Goal: Complete application form

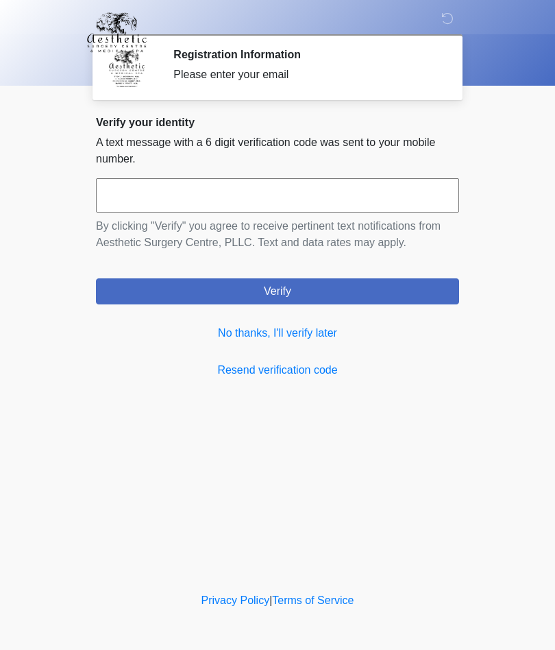
click at [317, 331] on link "No thanks, I'll verify later" at bounding box center [277, 333] width 363 height 16
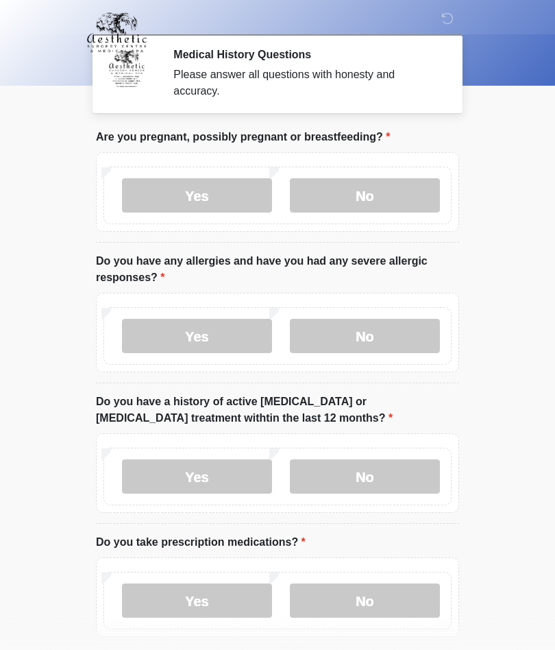
click at [394, 195] on label "No" at bounding box center [365, 195] width 150 height 34
click at [409, 333] on label "No" at bounding box center [365, 336] width 150 height 34
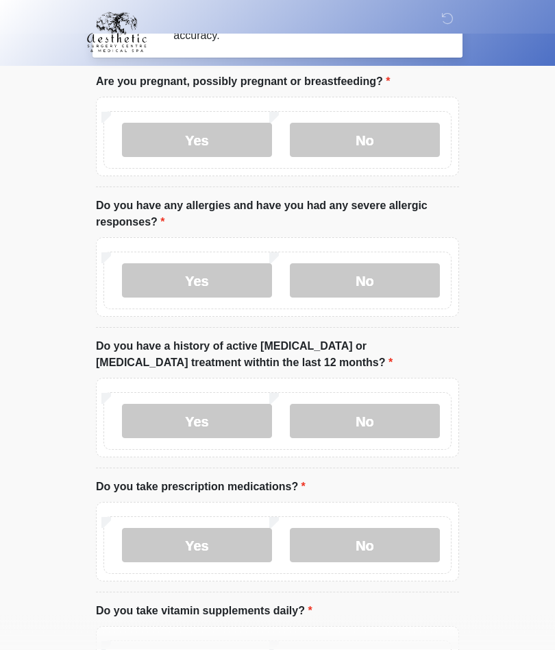
scroll to position [56, 0]
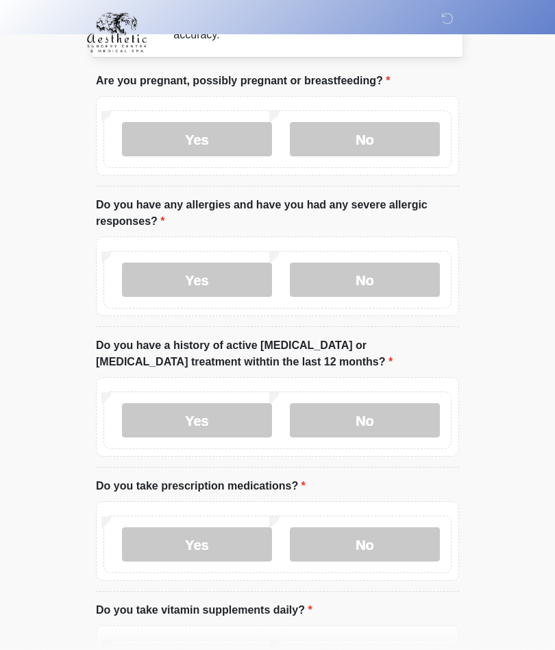
click at [411, 414] on label "No" at bounding box center [365, 420] width 150 height 34
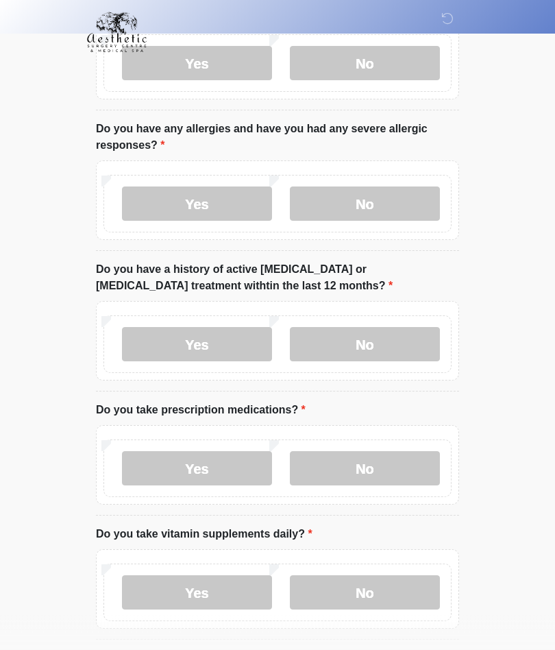
click at [410, 456] on label "No" at bounding box center [365, 469] width 150 height 34
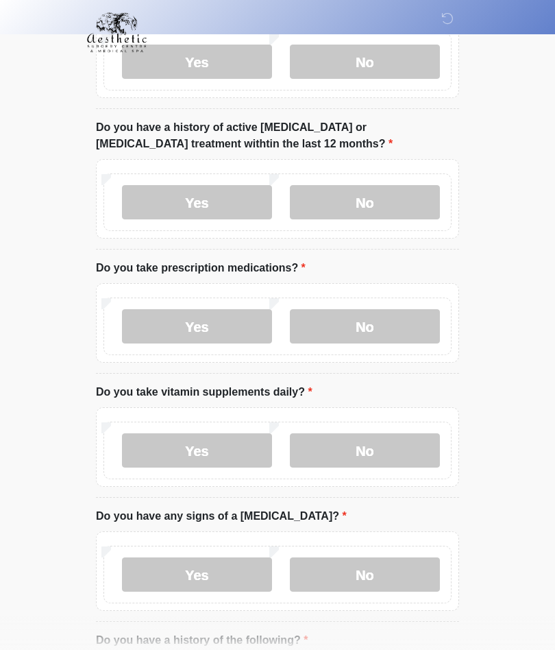
scroll to position [295, 0]
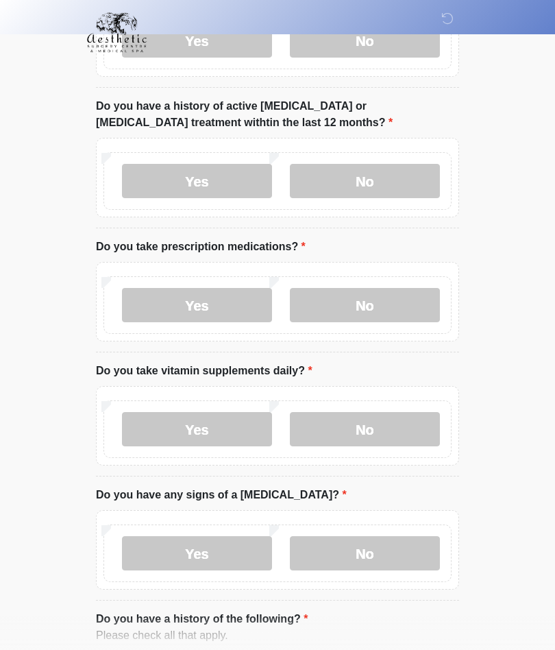
click at [411, 426] on label "No" at bounding box center [365, 429] width 150 height 34
click at [410, 543] on label "No" at bounding box center [365, 553] width 150 height 34
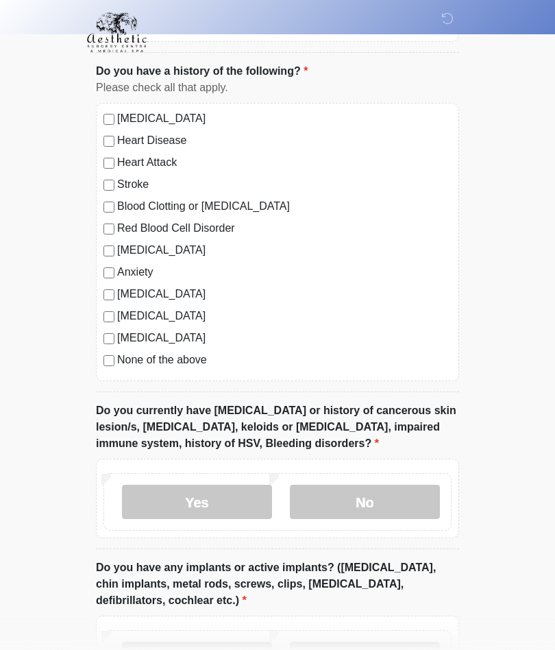
scroll to position [844, 0]
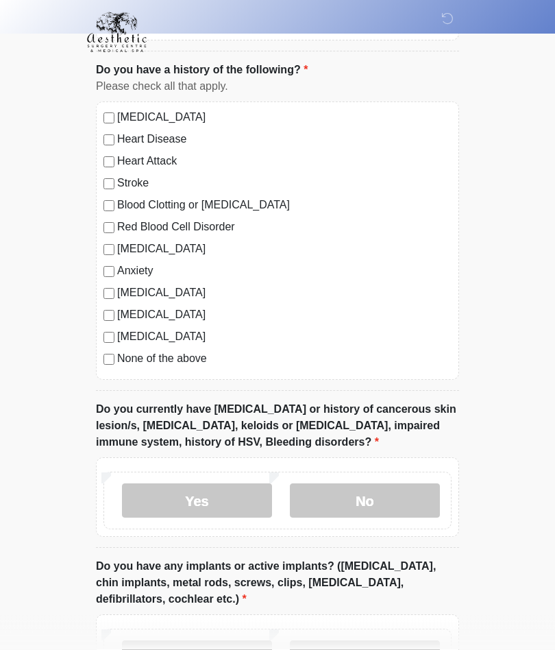
click at [419, 495] on label "No" at bounding box center [365, 501] width 150 height 34
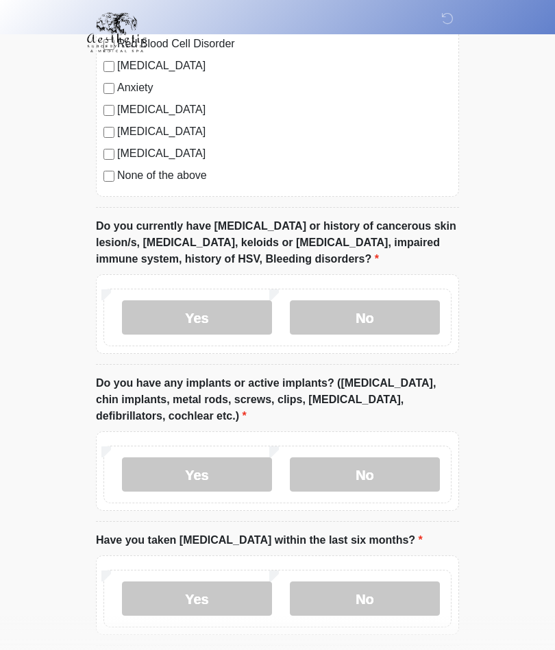
scroll to position [1039, 0]
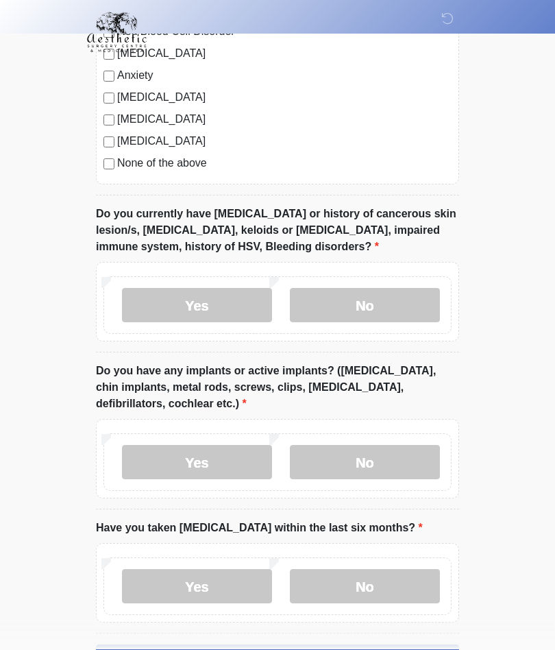
click at [395, 457] on label "No" at bounding box center [365, 462] width 150 height 34
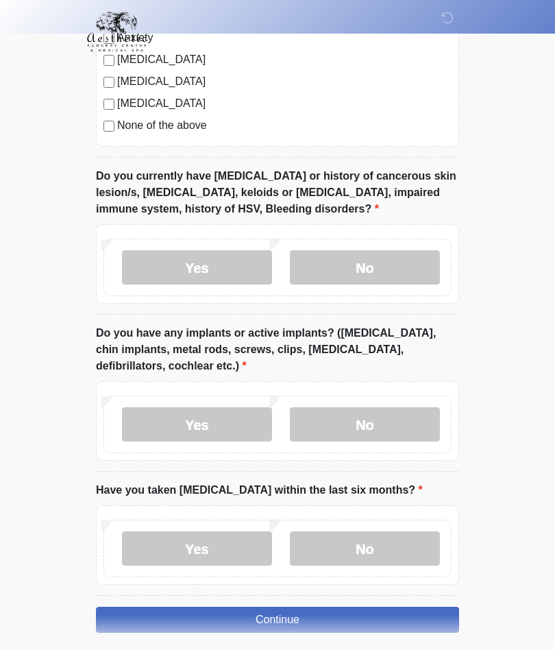
scroll to position [1071, 0]
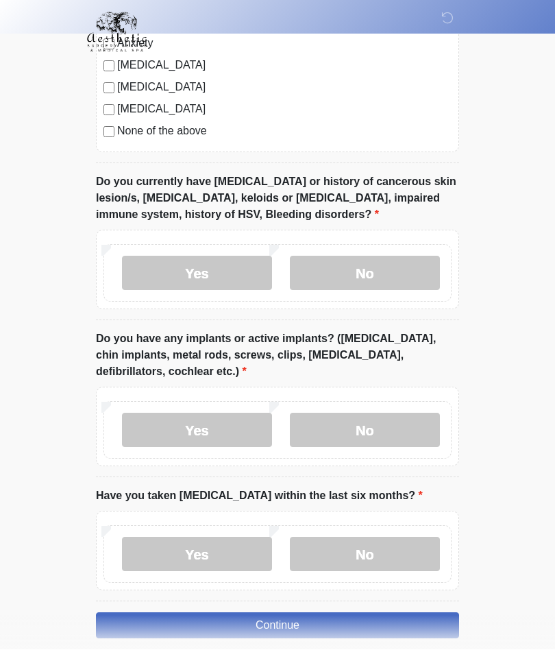
click at [406, 546] on label "No" at bounding box center [365, 554] width 150 height 34
click at [418, 618] on button "Continue" at bounding box center [277, 626] width 363 height 26
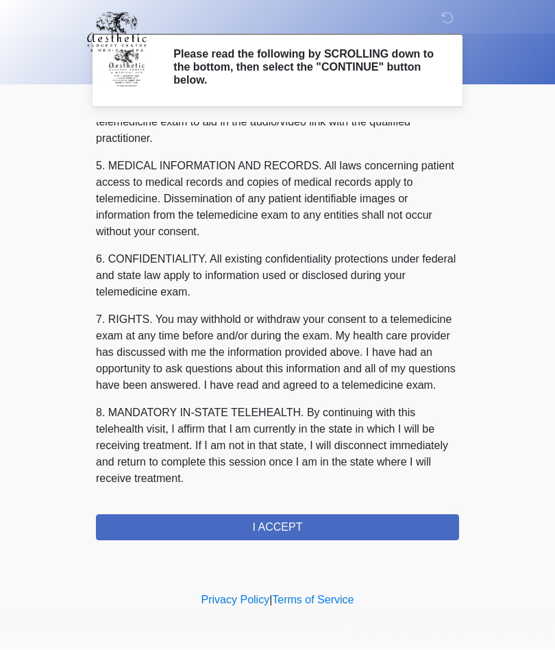
scroll to position [436, 0]
click at [389, 524] on button "I ACCEPT" at bounding box center [277, 528] width 363 height 26
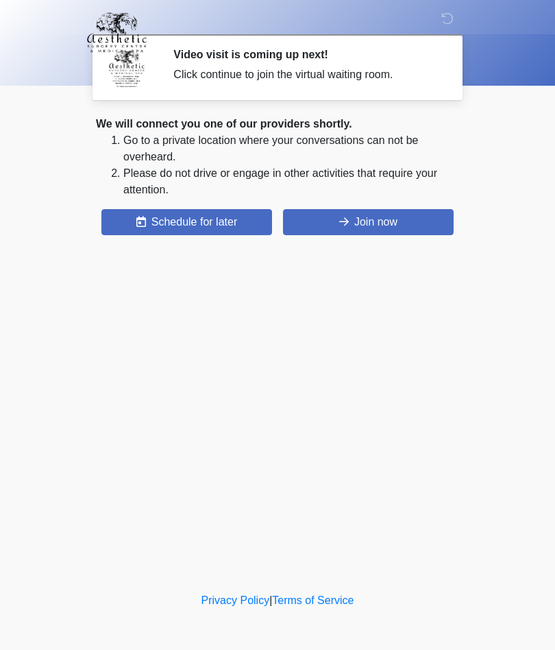
click at [390, 230] on button "Join now" at bounding box center [368, 222] width 171 height 26
